Goal: Navigation & Orientation: Find specific page/section

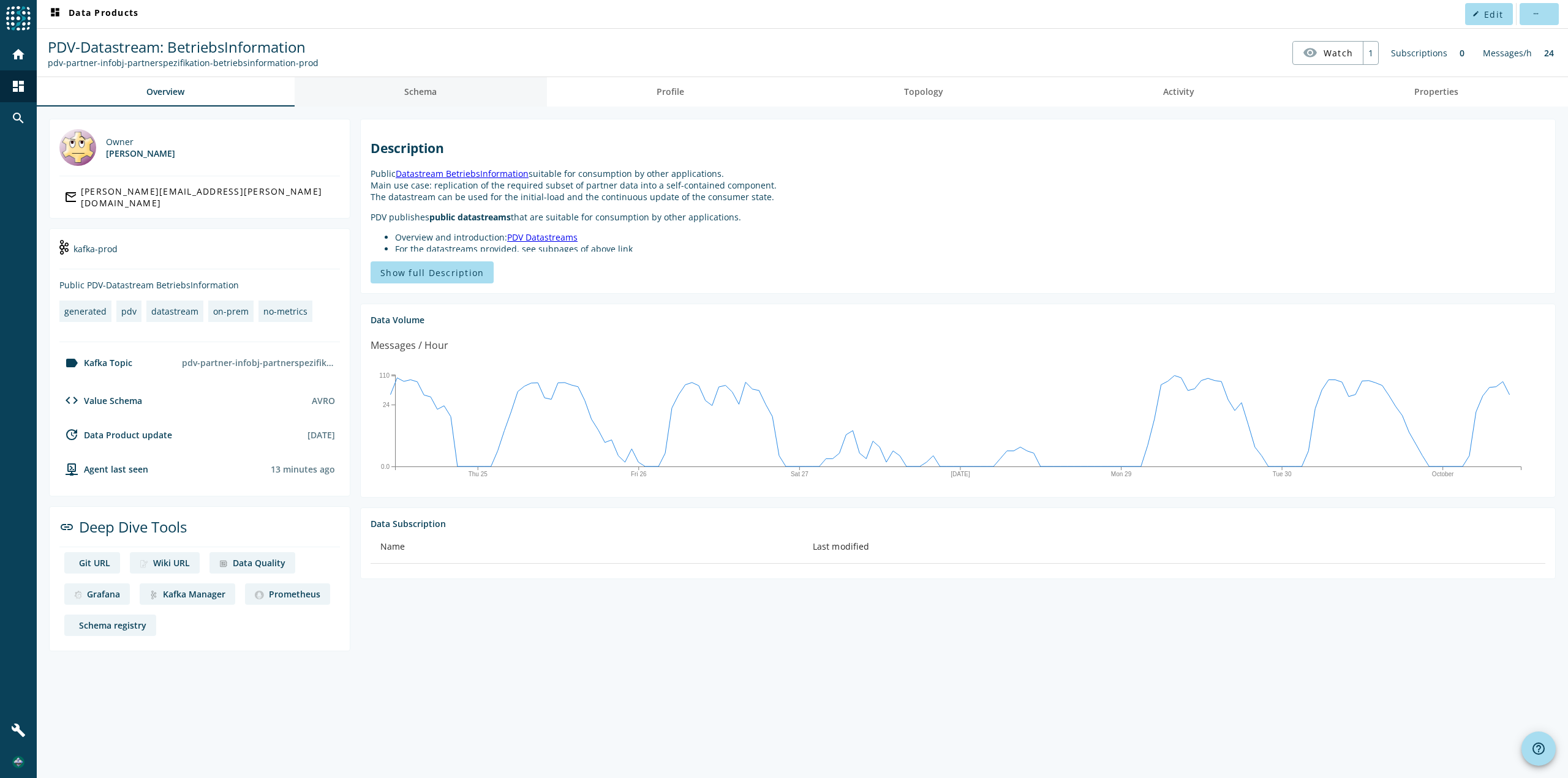
click at [403, 97] on link "Schema" at bounding box center [421, 91] width 252 height 30
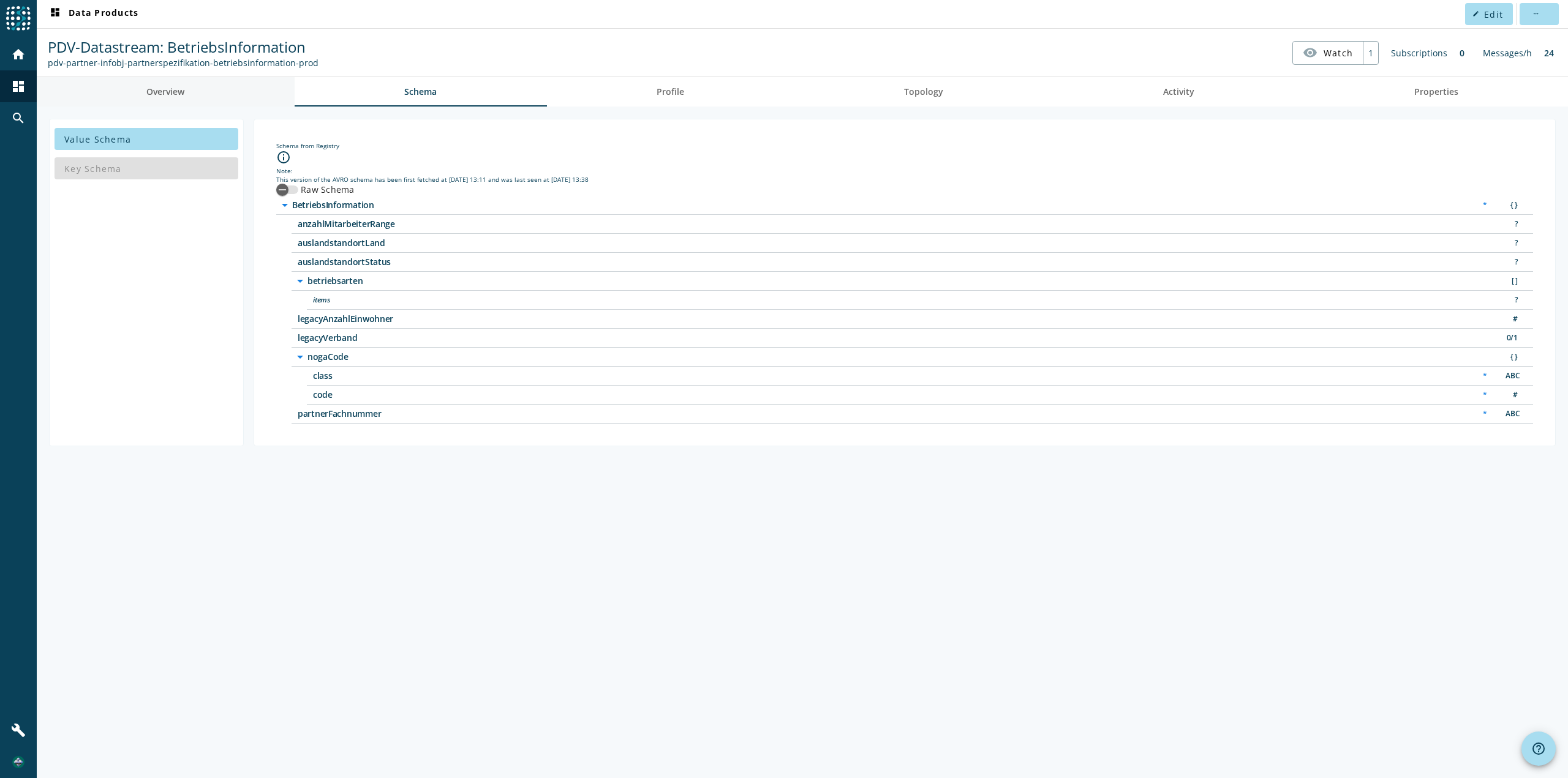
click at [214, 90] on link "Overview" at bounding box center [166, 91] width 258 height 30
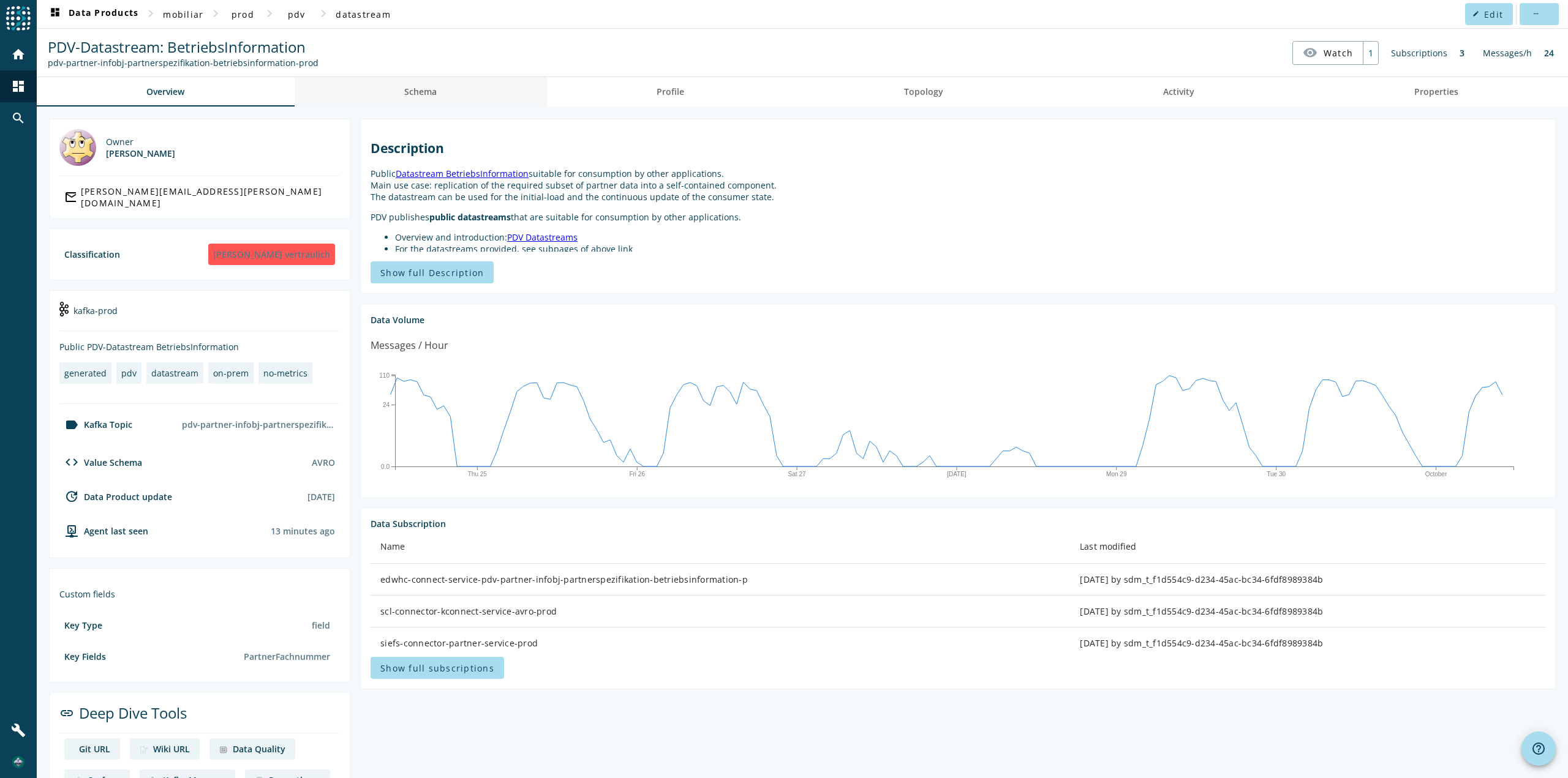
click at [463, 97] on link "Schema" at bounding box center [421, 91] width 252 height 30
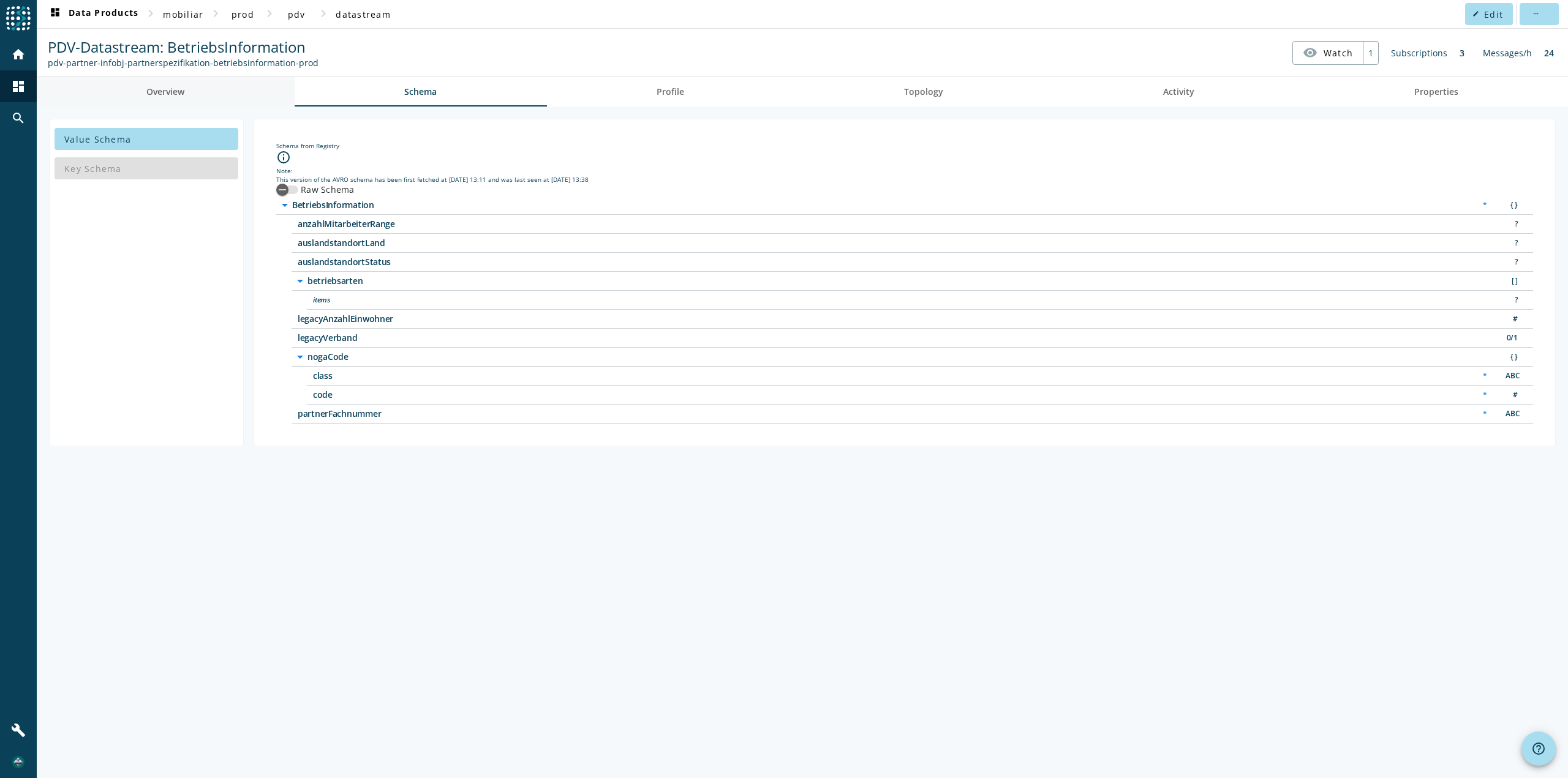
click at [206, 78] on link "Overview" at bounding box center [166, 91] width 258 height 30
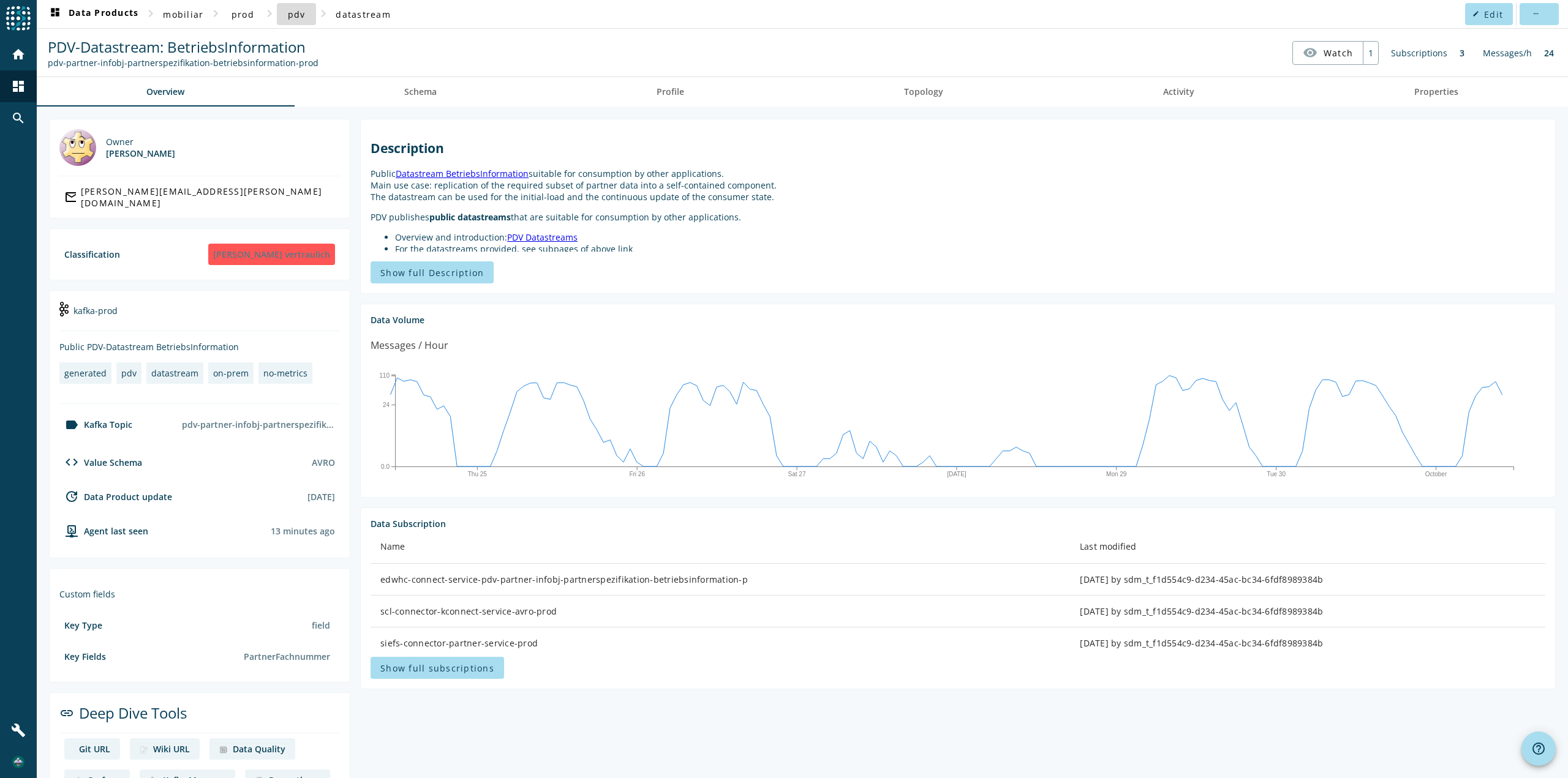
click at [291, 11] on span "pdv" at bounding box center [297, 14] width 18 height 12
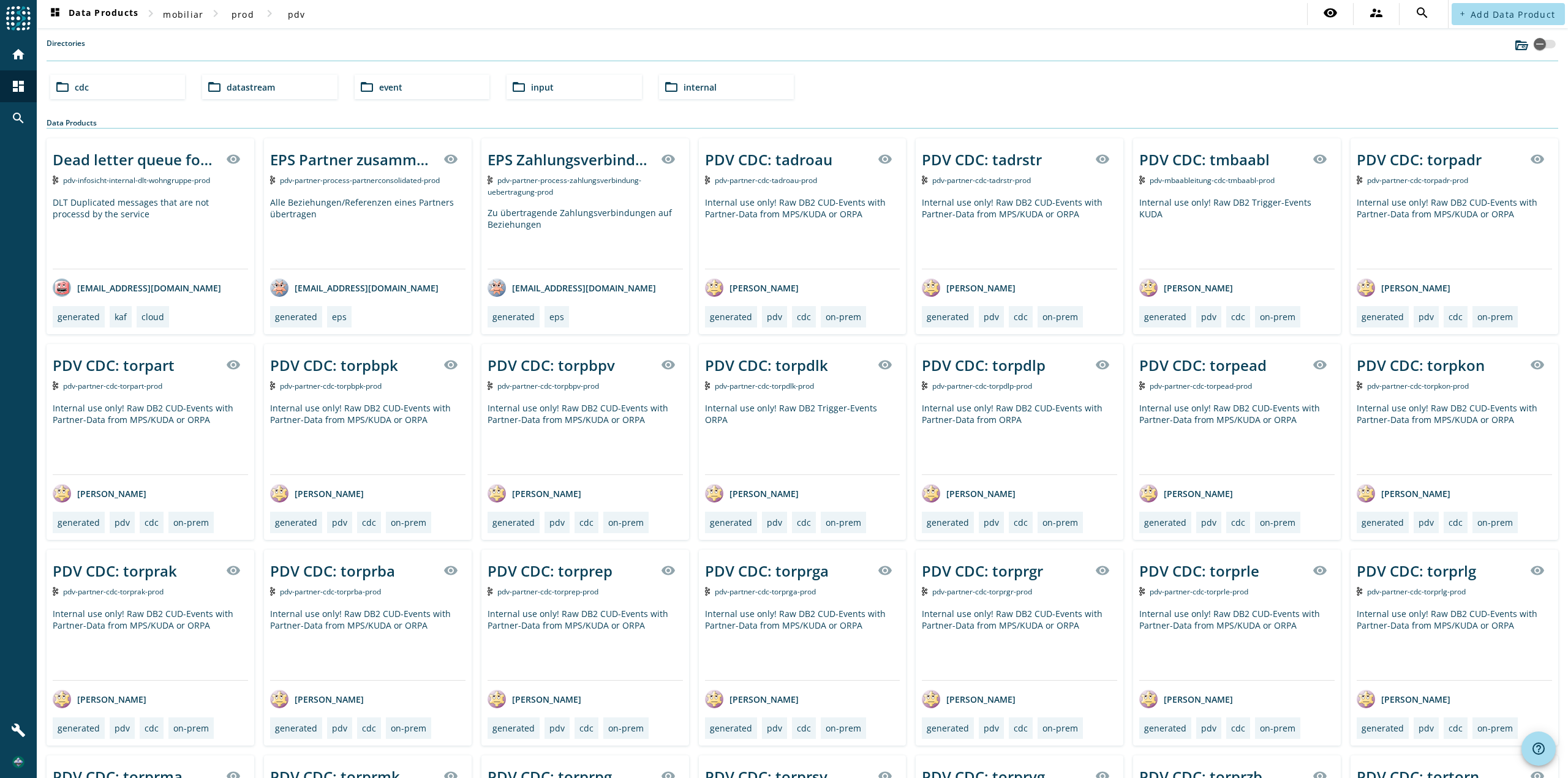
click at [246, 86] on span "datastream" at bounding box center [251, 87] width 49 height 12
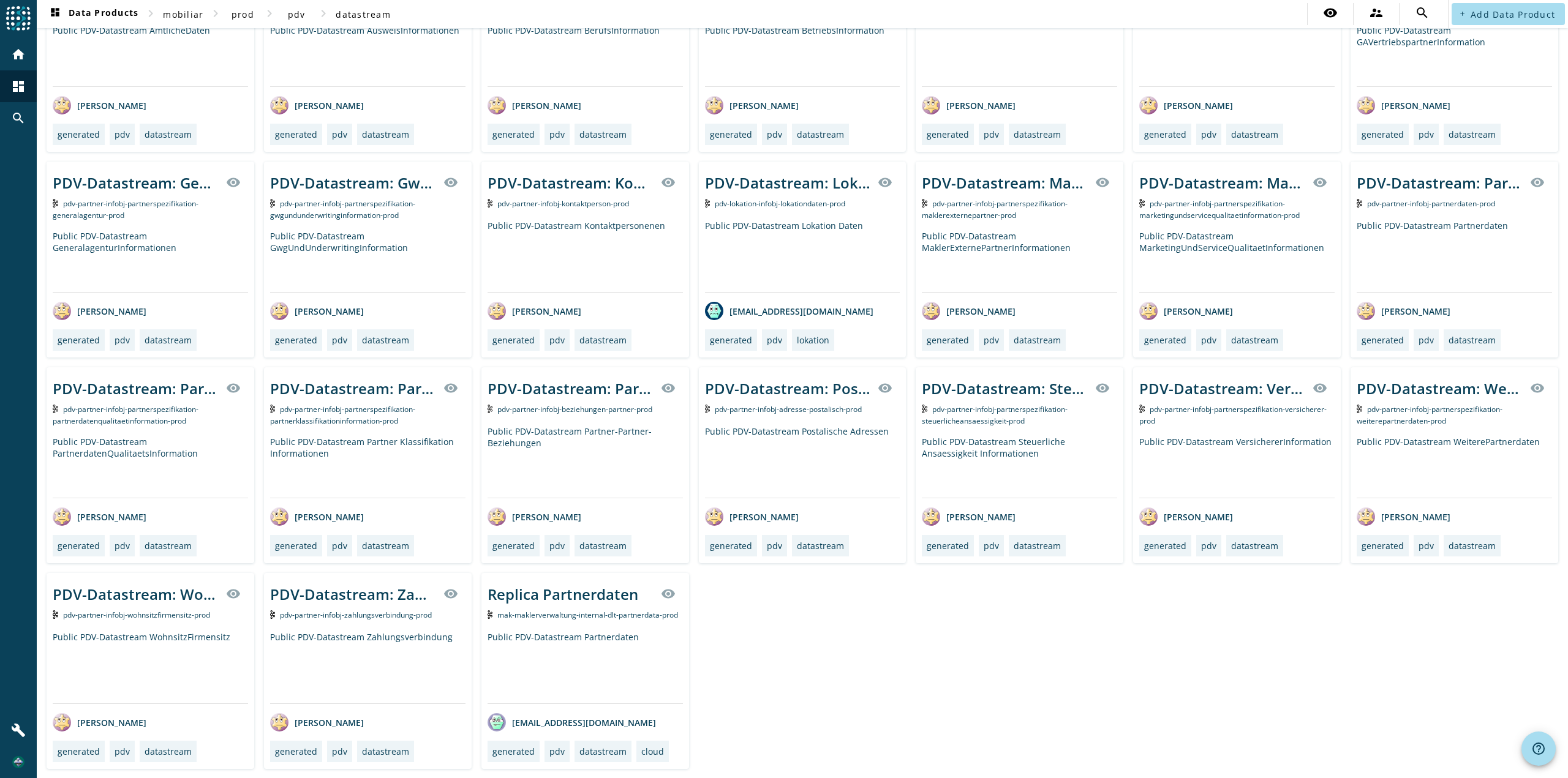
scroll to position [103, 0]
click at [776, 671] on div "PDV-Datastream: AmtlicheDaten visibility pdv-partner-infobj-partnerspezifikatio…" at bounding box center [802, 361] width 1511 height 813
click at [344, 608] on div "PDV-Datastream: Zahlungsverbindung" at bounding box center [351, 620] width 122 height 24
